Goal: Task Accomplishment & Management: Use online tool/utility

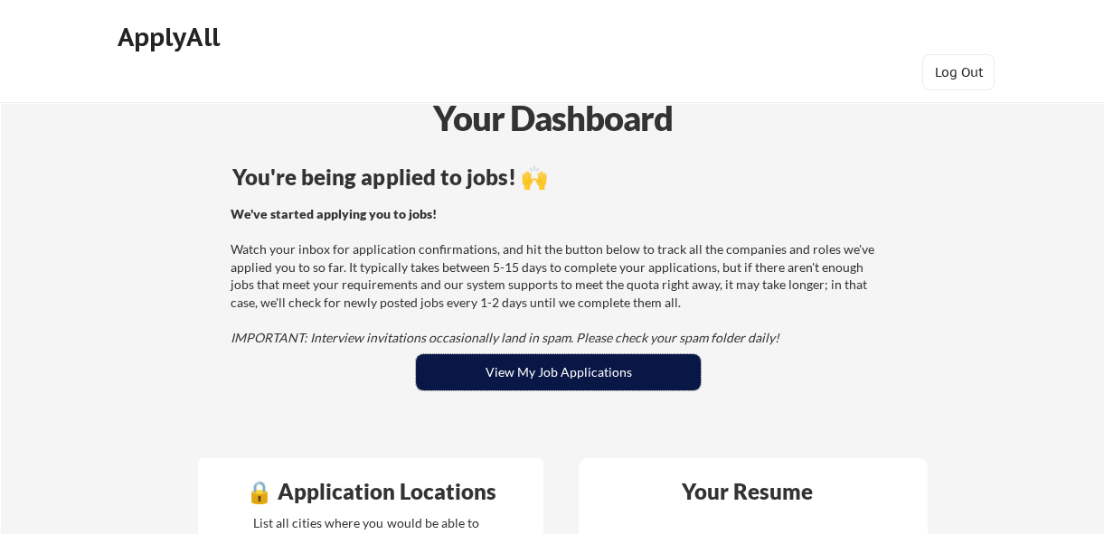
click at [568, 370] on button "View My Job Applications" at bounding box center [558, 372] width 285 height 36
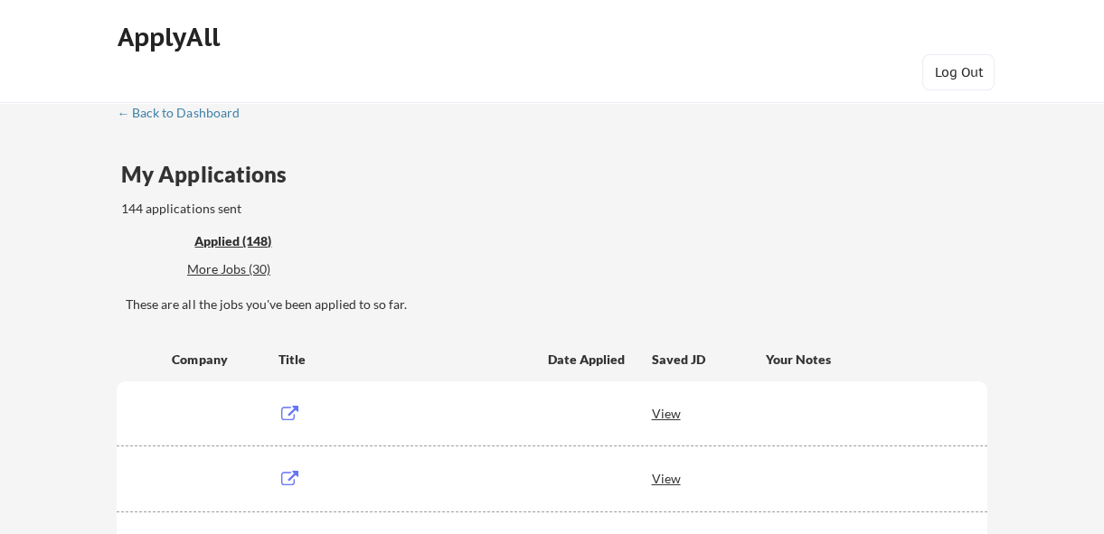
scroll to position [223, 0]
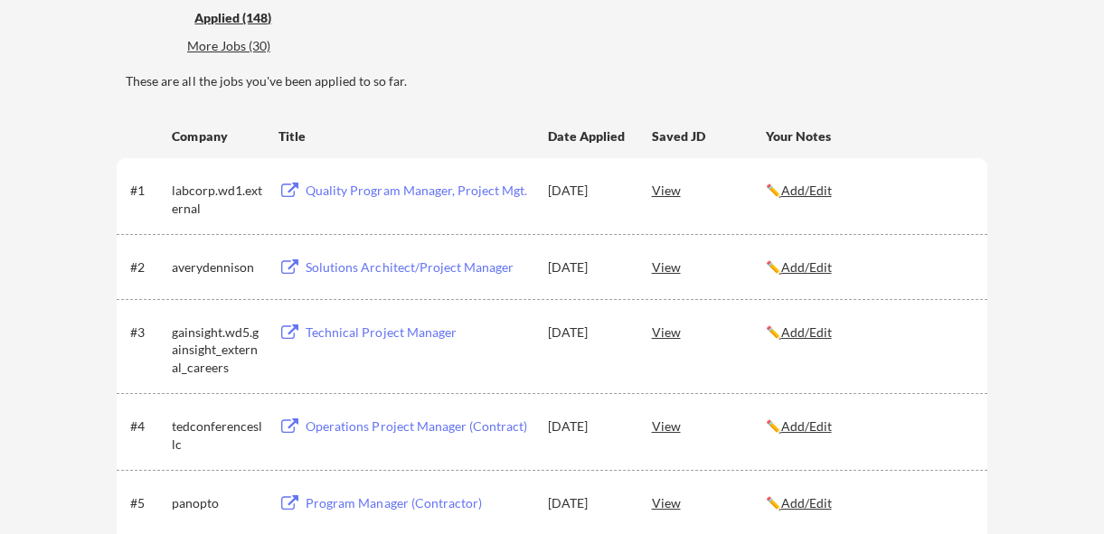
click at [220, 43] on div "More Jobs (30)" at bounding box center [253, 46] width 133 height 18
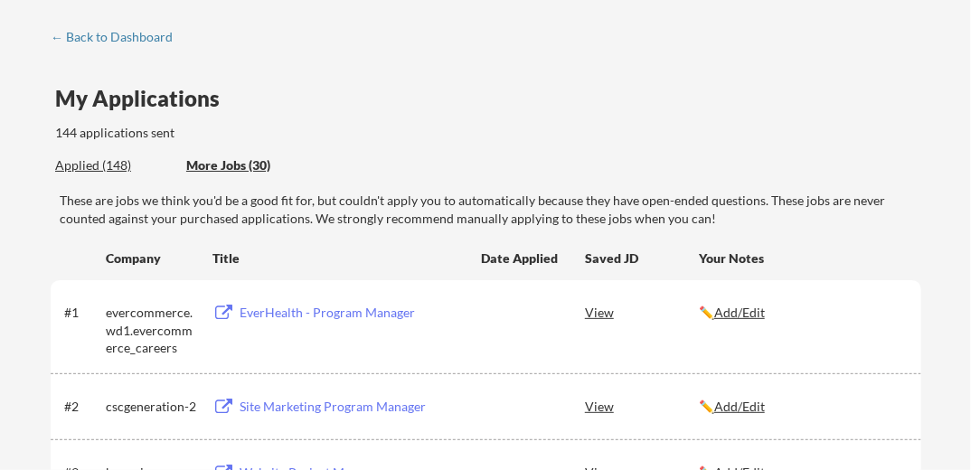
scroll to position [72, 0]
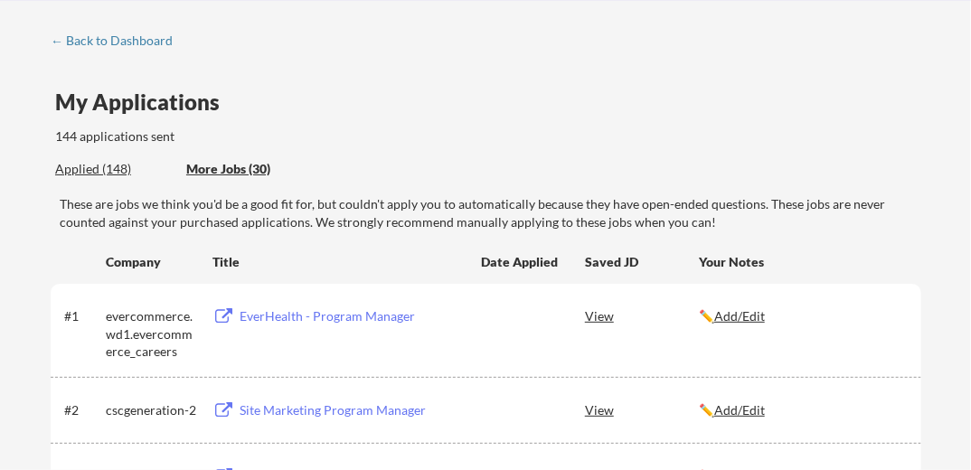
drag, startPoint x: 346, startPoint y: 316, endPoint x: 604, endPoint y: 87, distance: 345.1
drag, startPoint x: 375, startPoint y: 316, endPoint x: 724, endPoint y: 103, distance: 408.6
click at [724, 103] on div "My Applications 144 applications sent" at bounding box center [488, 118] width 866 height 55
drag, startPoint x: 272, startPoint y: 313, endPoint x: 247, endPoint y: 163, distance: 152.2
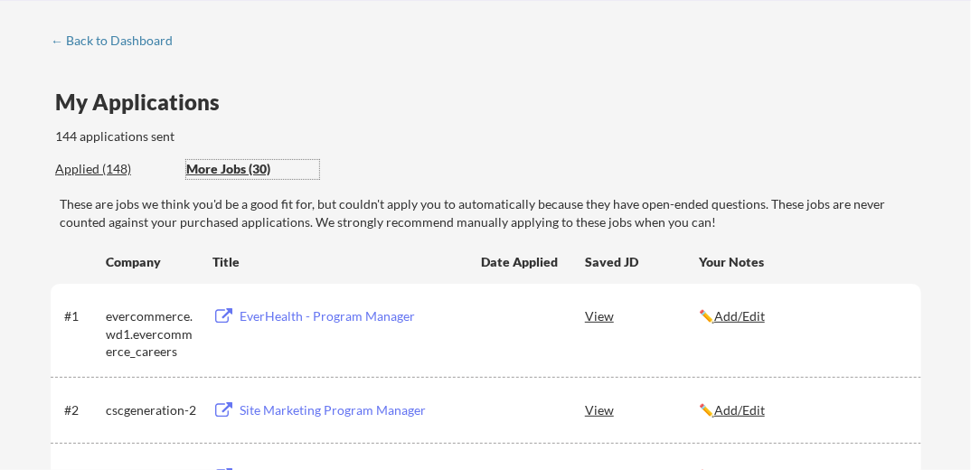
click at [247, 163] on div "More Jobs (30)" at bounding box center [252, 169] width 133 height 18
click at [246, 167] on div "More Jobs (30)" at bounding box center [252, 169] width 133 height 18
drag, startPoint x: 347, startPoint y: 322, endPoint x: 327, endPoint y: 312, distance: 22.2
click at [327, 312] on div "EverHealth - Program Manager" at bounding box center [352, 316] width 224 height 18
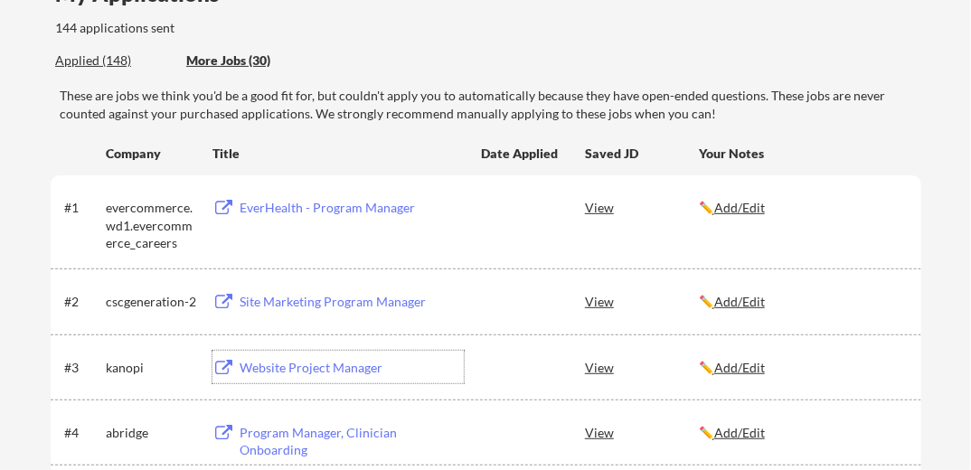
scroll to position [153, 0]
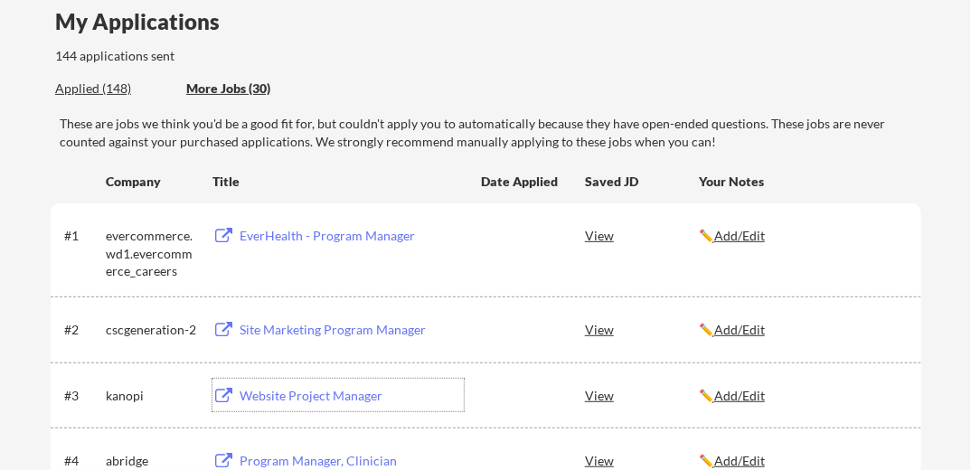
click at [332, 401] on div "Website Project Manager" at bounding box center [352, 396] width 224 height 18
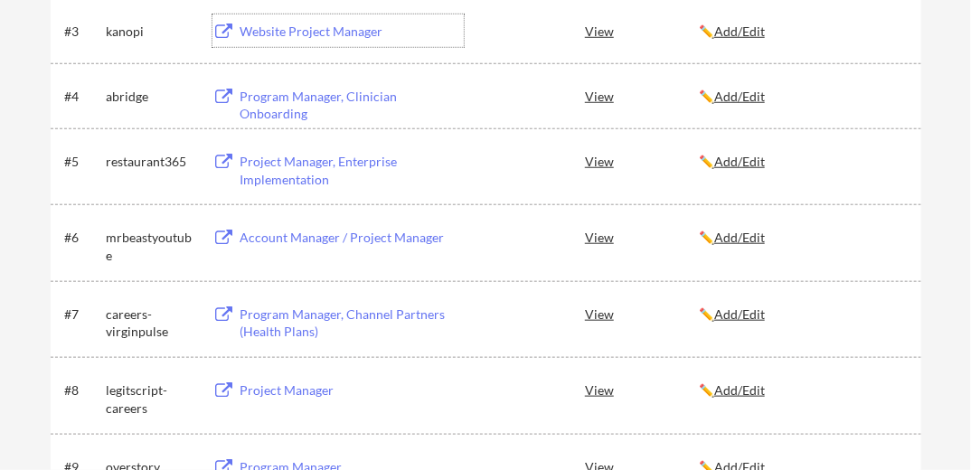
scroll to position [479, 0]
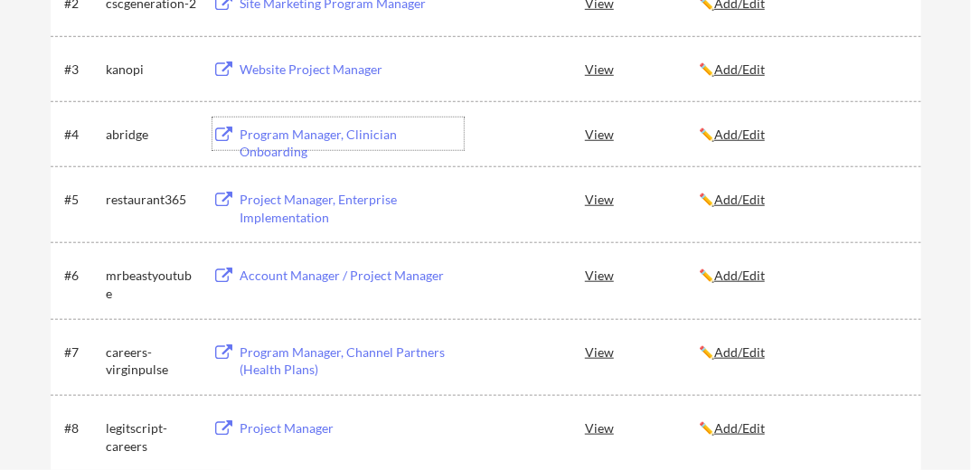
click at [325, 134] on div "Program Manager, Clinician Onboarding" at bounding box center [352, 143] width 224 height 35
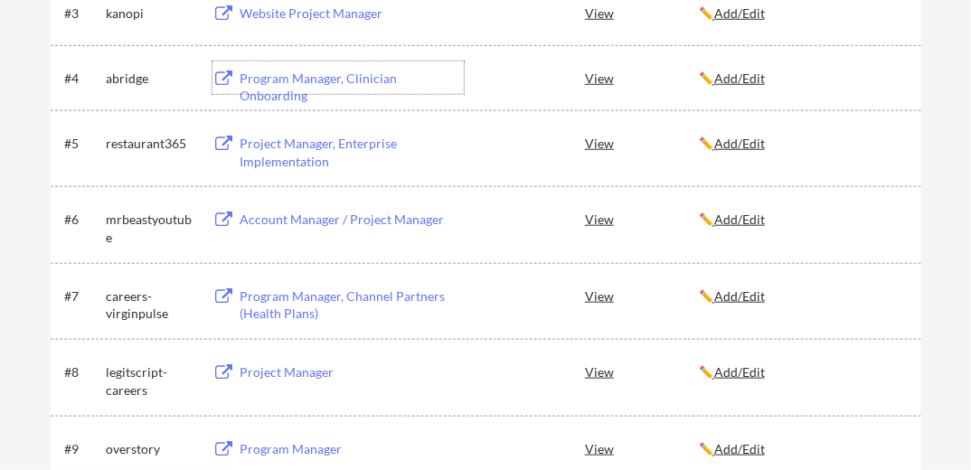
scroll to position [541, 0]
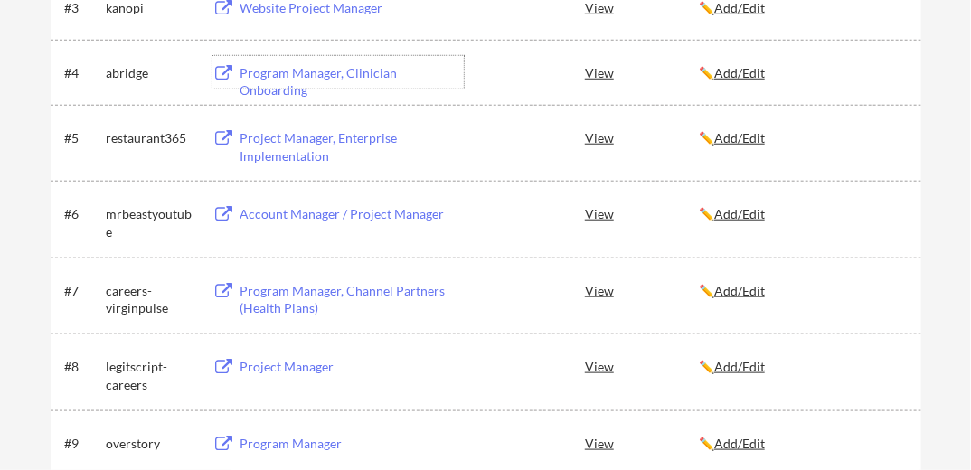
click at [296, 146] on div "Project Manager, Enterprise Implementation" at bounding box center [352, 146] width 224 height 35
click at [335, 213] on div "Account Manager / Project Manager" at bounding box center [352, 214] width 224 height 18
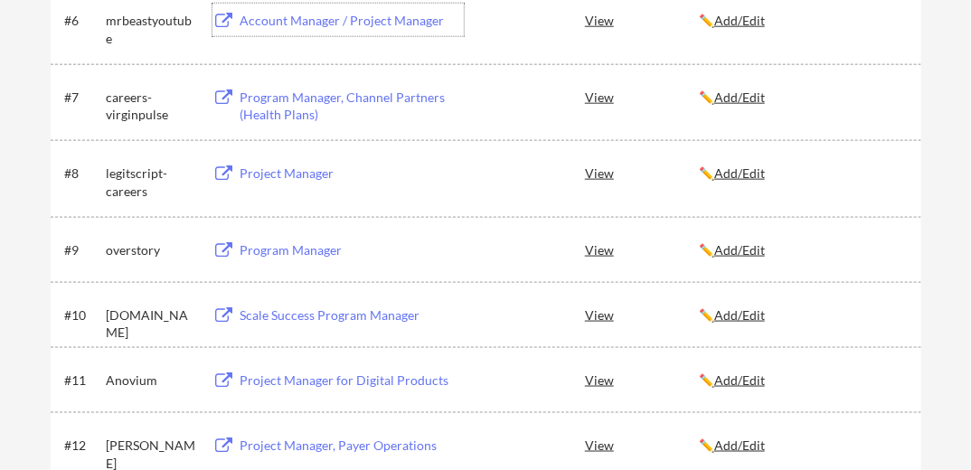
scroll to position [738, 0]
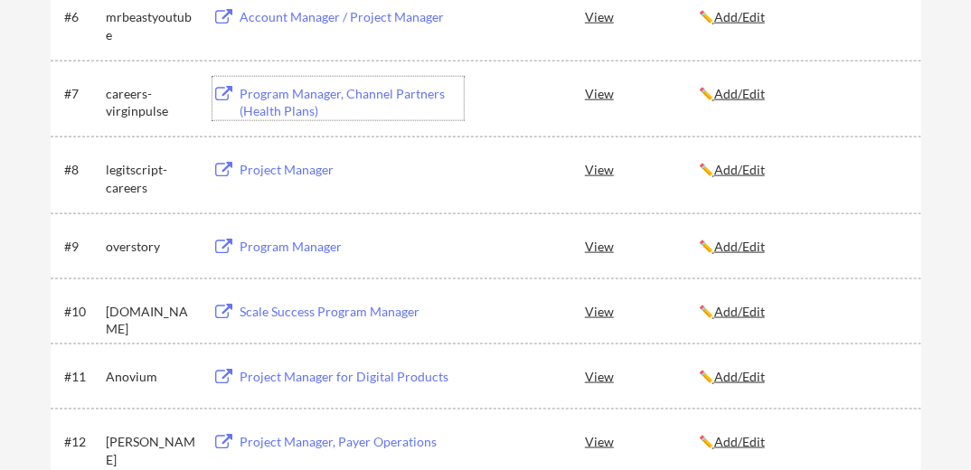
click at [318, 90] on div "Program Manager, Channel Partners (Health Plans)" at bounding box center [352, 102] width 224 height 35
click at [295, 246] on div "Program Manager" at bounding box center [352, 247] width 224 height 18
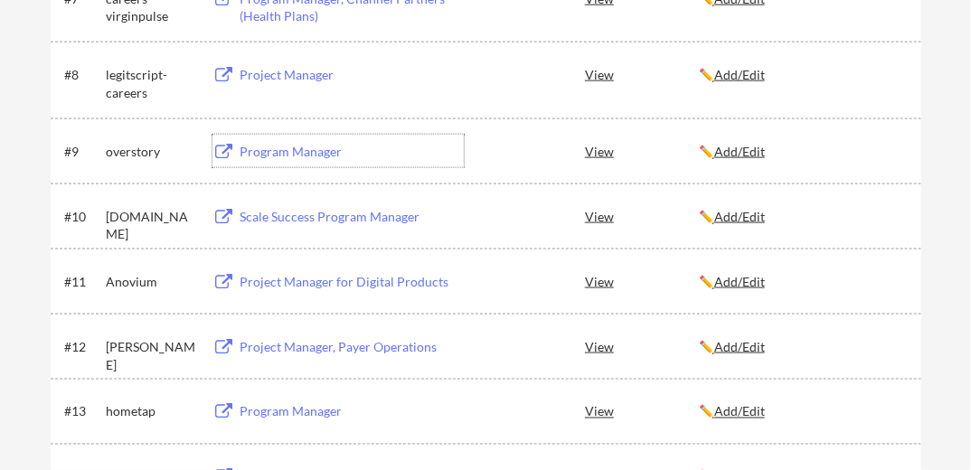
scroll to position [844, 0]
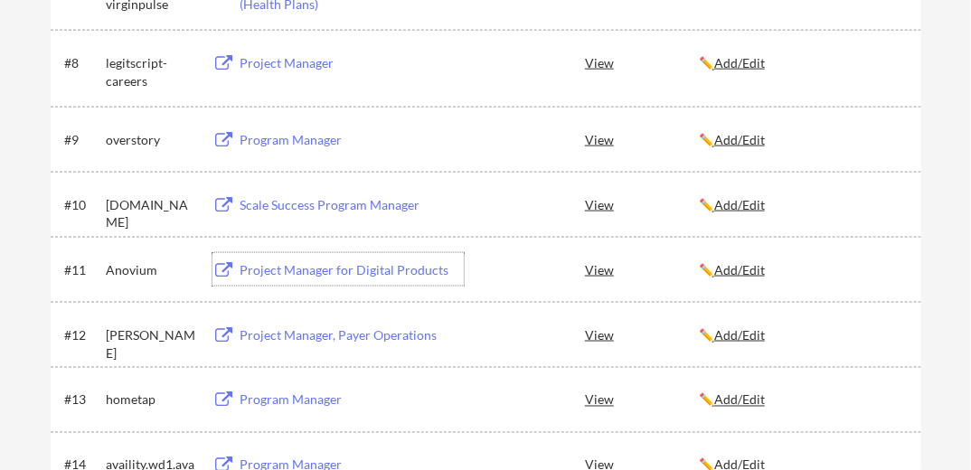
click at [383, 271] on div "Project Manager for Digital Products" at bounding box center [352, 270] width 224 height 18
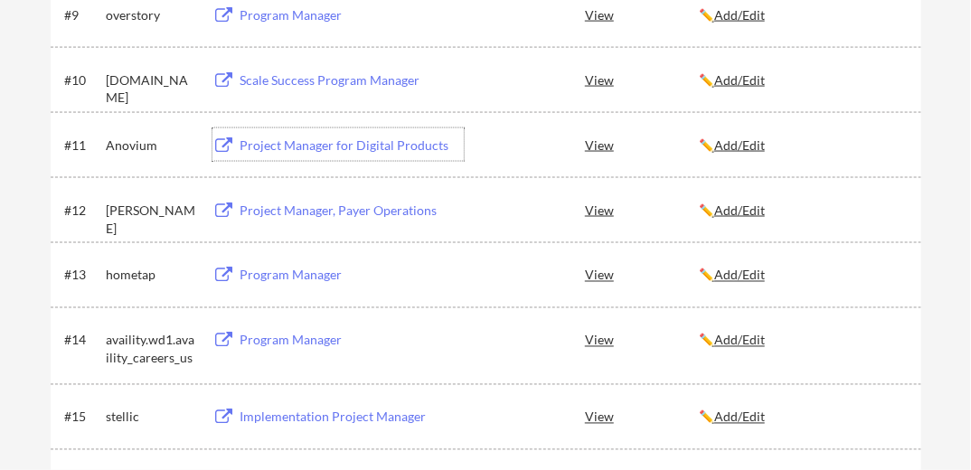
scroll to position [1008, 0]
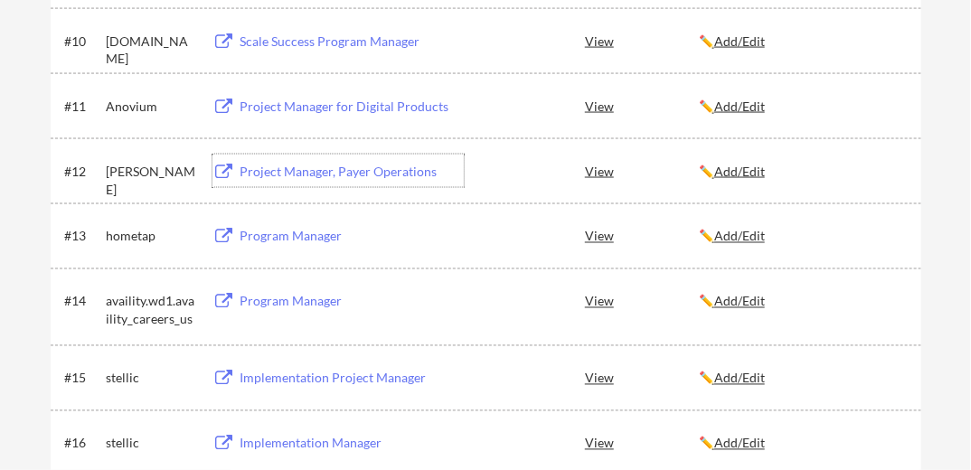
click at [389, 174] on div "Project Manager, Payer Operations" at bounding box center [352, 172] width 224 height 18
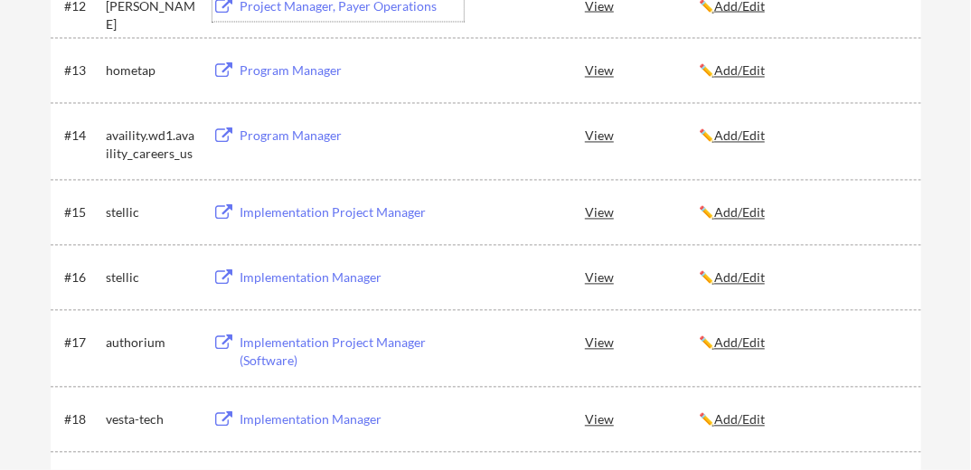
scroll to position [1176, 0]
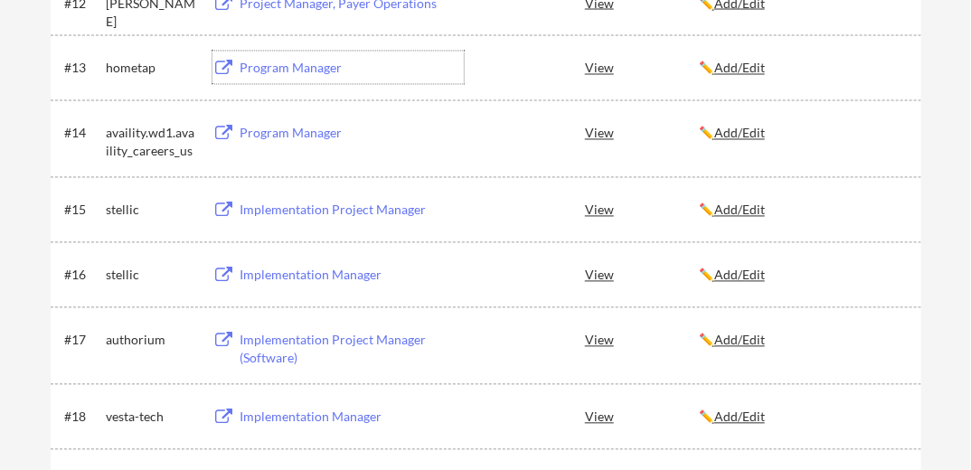
click at [297, 76] on div "Program Manager" at bounding box center [352, 69] width 224 height 18
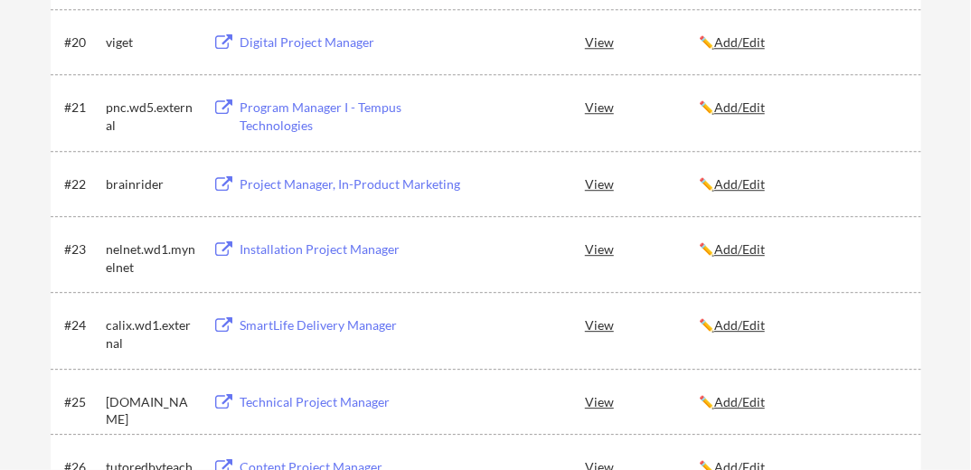
scroll to position [1700, 0]
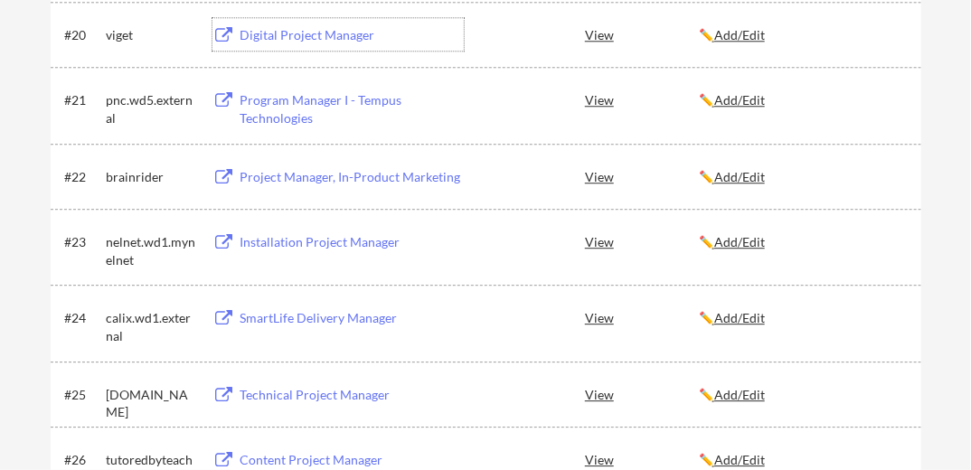
click at [329, 42] on div "Digital Project Manager" at bounding box center [352, 35] width 224 height 18
click at [301, 123] on div "Program Manager I - Tempus Technologies" at bounding box center [352, 108] width 224 height 35
click at [386, 180] on div "Project Manager, In-Product Marketing" at bounding box center [352, 177] width 224 height 18
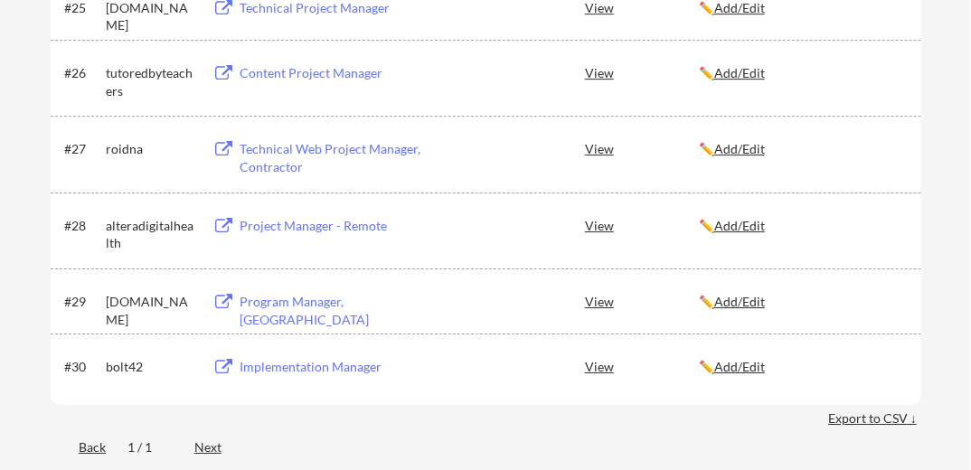
scroll to position [2099, 0]
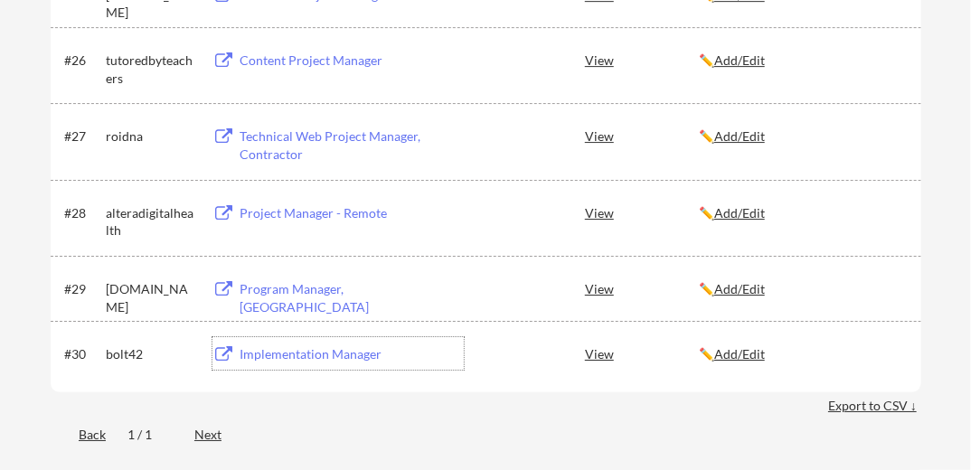
click at [344, 356] on div "Implementation Manager" at bounding box center [352, 354] width 224 height 18
click at [319, 220] on div "Project Manager - Remote" at bounding box center [352, 213] width 224 height 18
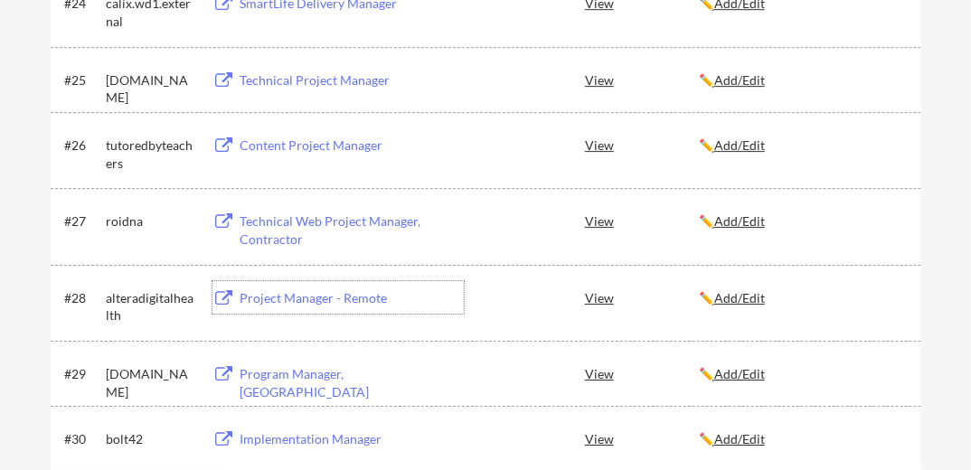
scroll to position [2003, 0]
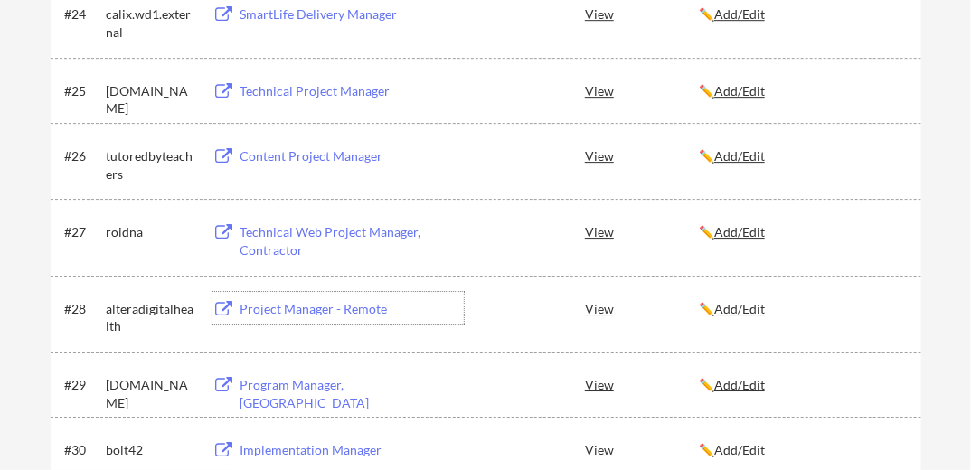
click at [335, 311] on div "Project Manager - Remote" at bounding box center [352, 309] width 224 height 18
